Goal: Check status: Check status

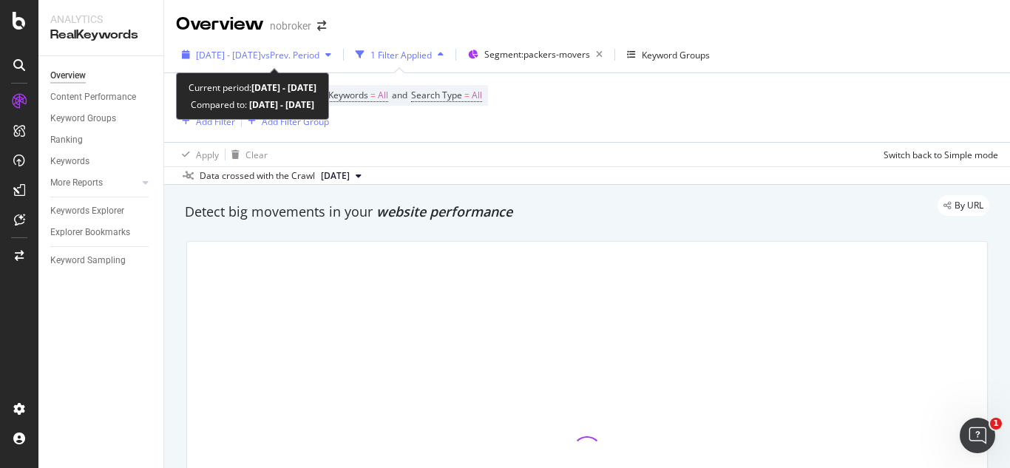
click at [320, 50] on span "vs Prev. Period" at bounding box center [290, 55] width 58 height 13
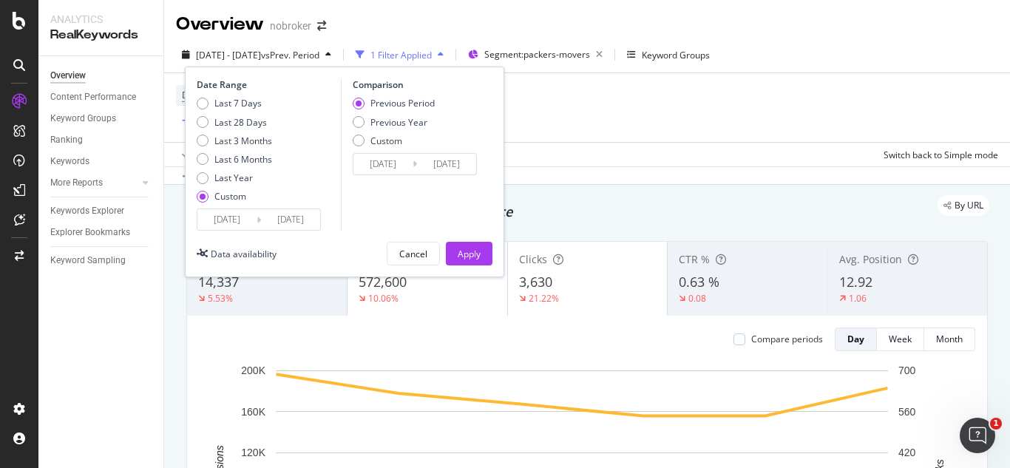
click at [306, 232] on div "Date Range Last 7 Days Last 28 Days Last 3 Months Last 6 Months Last Year Custo…" at bounding box center [345, 172] width 320 height 211
click at [293, 213] on input "[DATE]" at bounding box center [290, 219] width 59 height 21
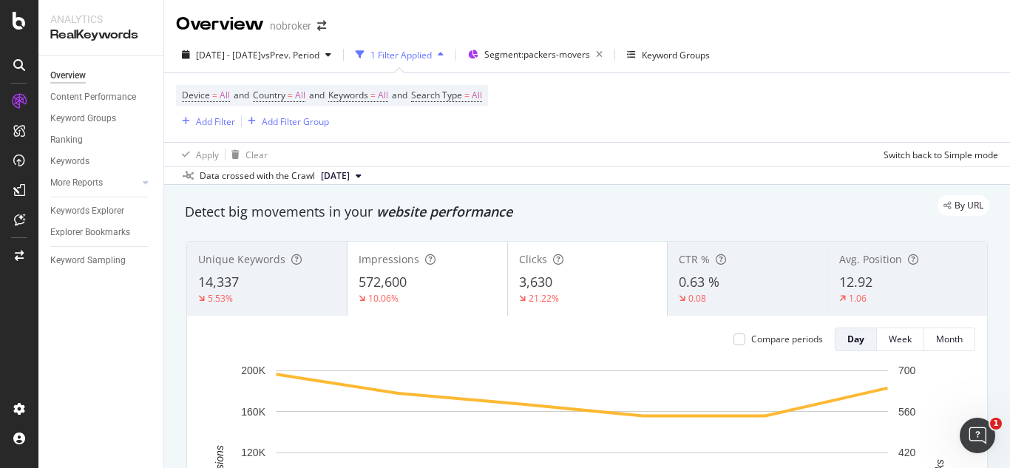
click at [552, 155] on div "Apply Clear Switch back to Simple mode" at bounding box center [587, 154] width 846 height 24
